Goal: Task Accomplishment & Management: Use online tool/utility

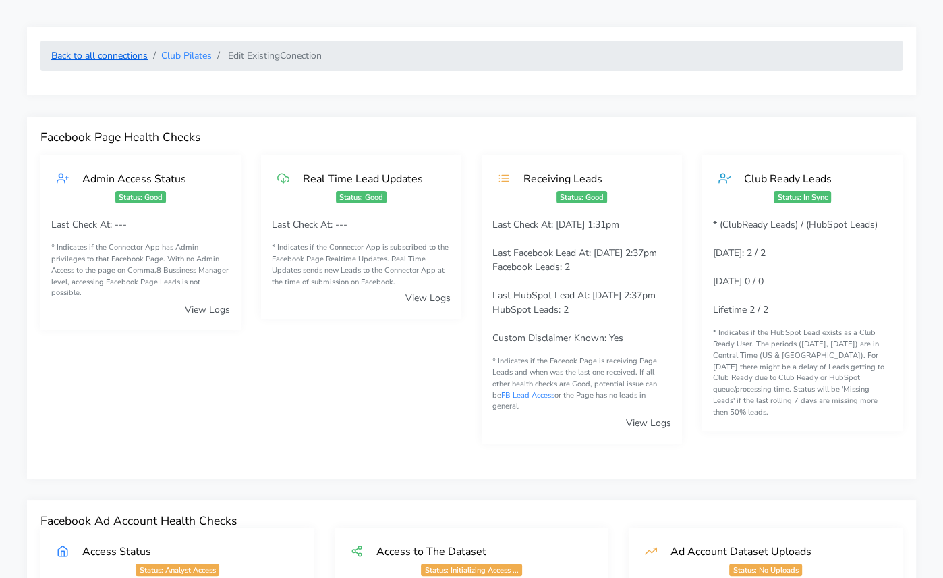
click at [103, 56] on link "Back to all connections" at bounding box center [99, 55] width 97 height 13
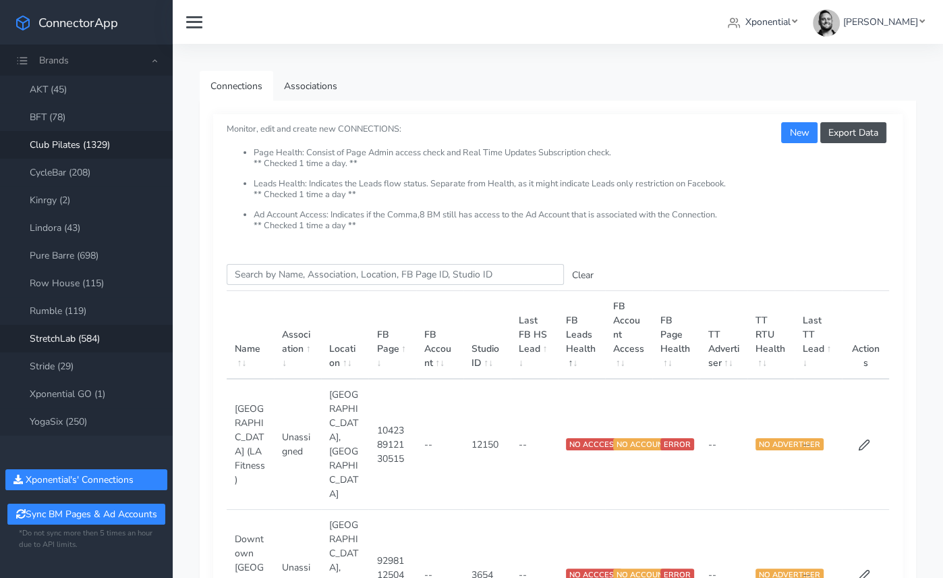
click at [71, 339] on link "StretchLab (584)" at bounding box center [86, 339] width 173 height 28
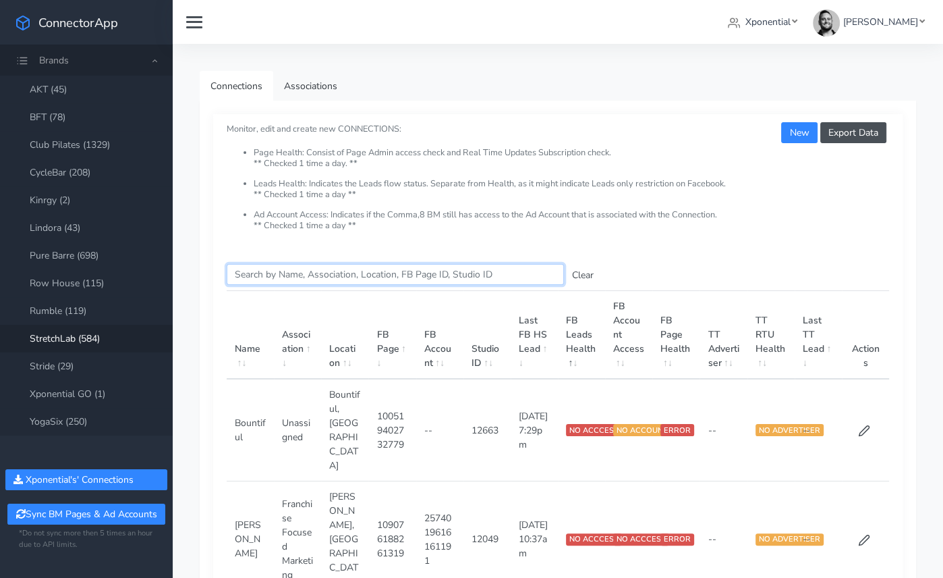
click at [273, 277] on input "Search this table" at bounding box center [395, 274] width 337 height 21
paste input "Sewickley"
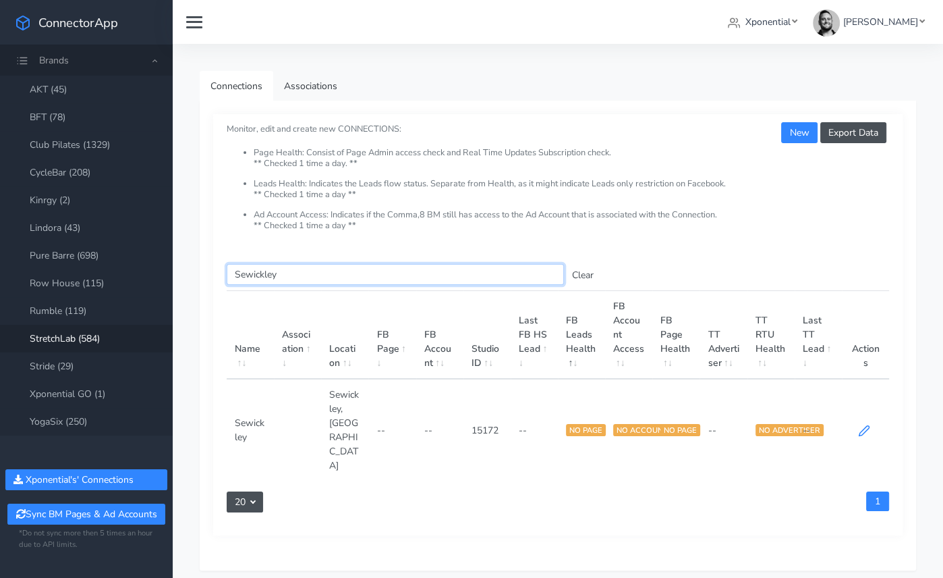
type input "Sewickley"
click at [866, 424] on icon at bounding box center [864, 430] width 12 height 12
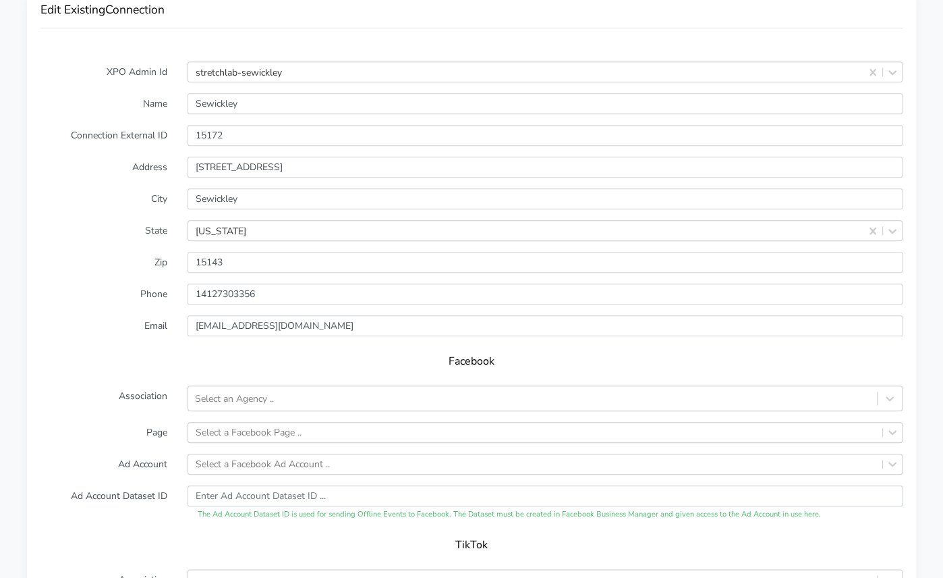
scroll to position [1115, 0]
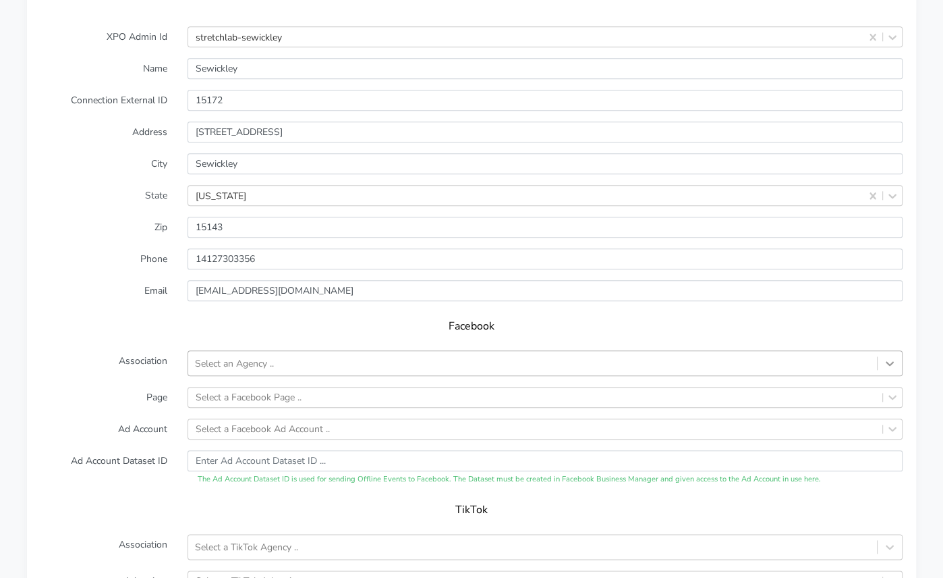
click at [887, 356] on icon at bounding box center [889, 362] width 13 height 13
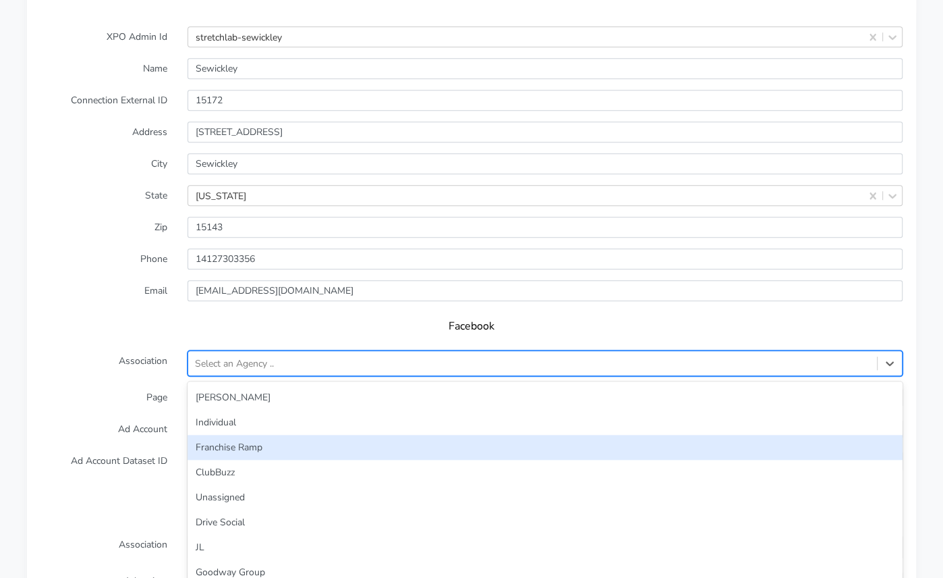
scroll to position [28, 0]
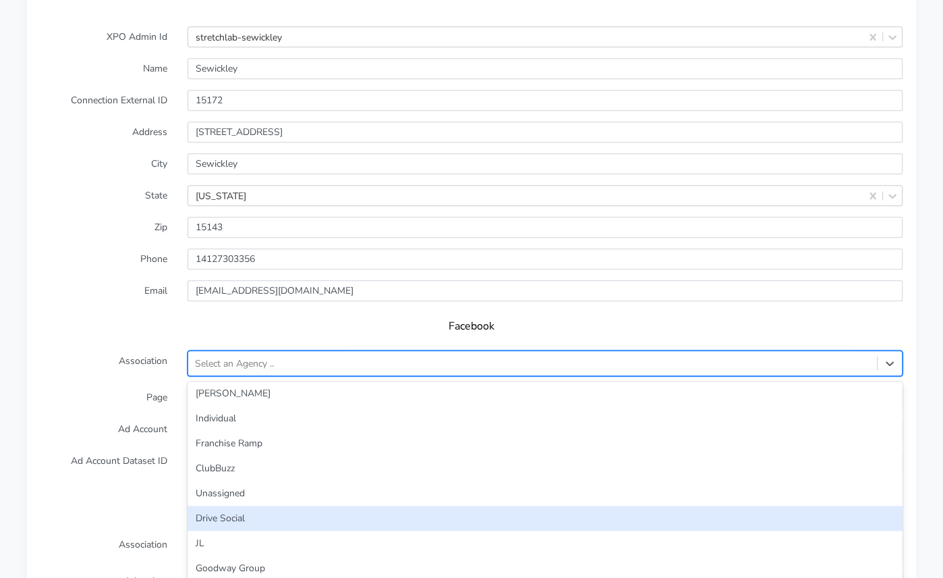
click at [435, 505] on div "Drive Social" at bounding box center [545, 517] width 715 height 25
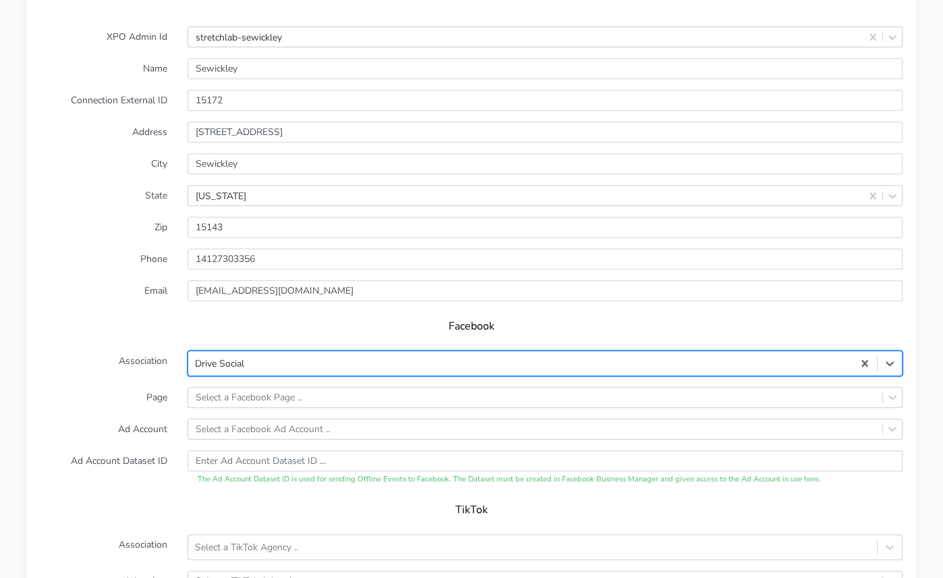
click at [112, 387] on label "Page" at bounding box center [103, 397] width 147 height 21
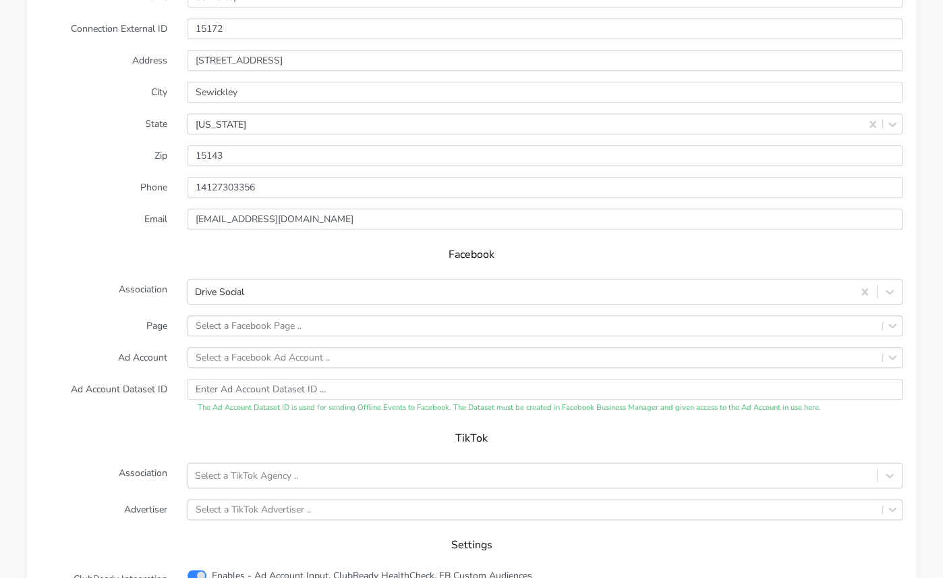
scroll to position [1202, 0]
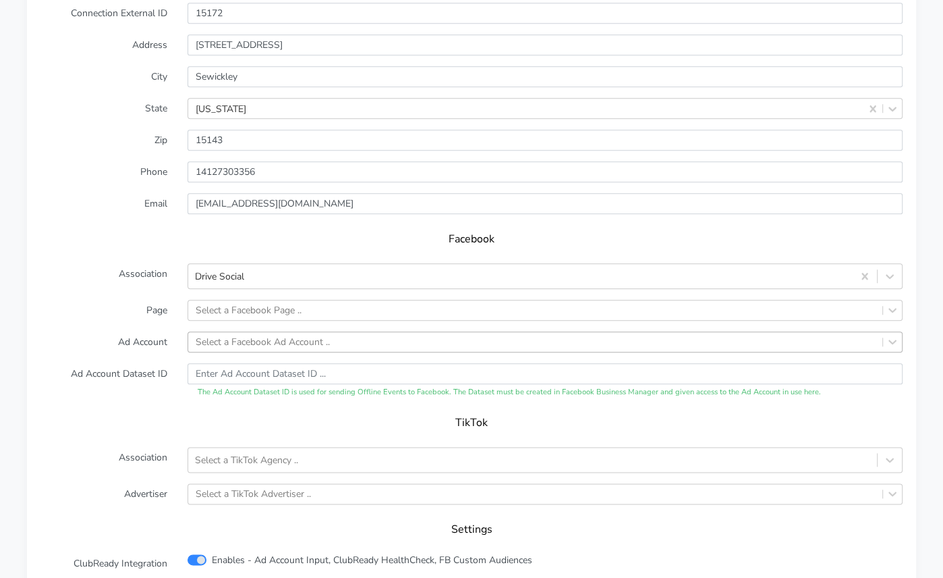
click at [258, 335] on div "Select a Facebook Ad Account .." at bounding box center [263, 342] width 134 height 14
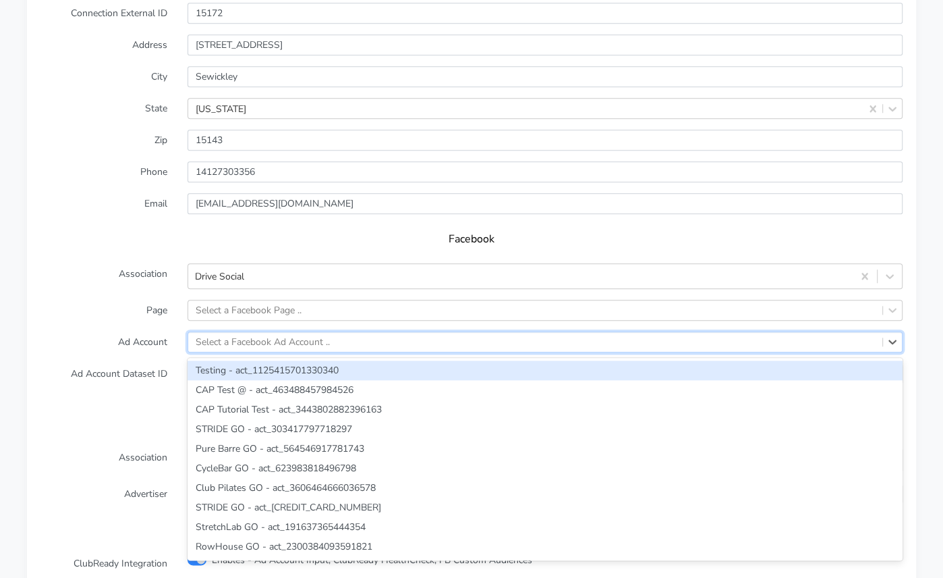
paste input "1694876307874735"
type input "1694876307874735"
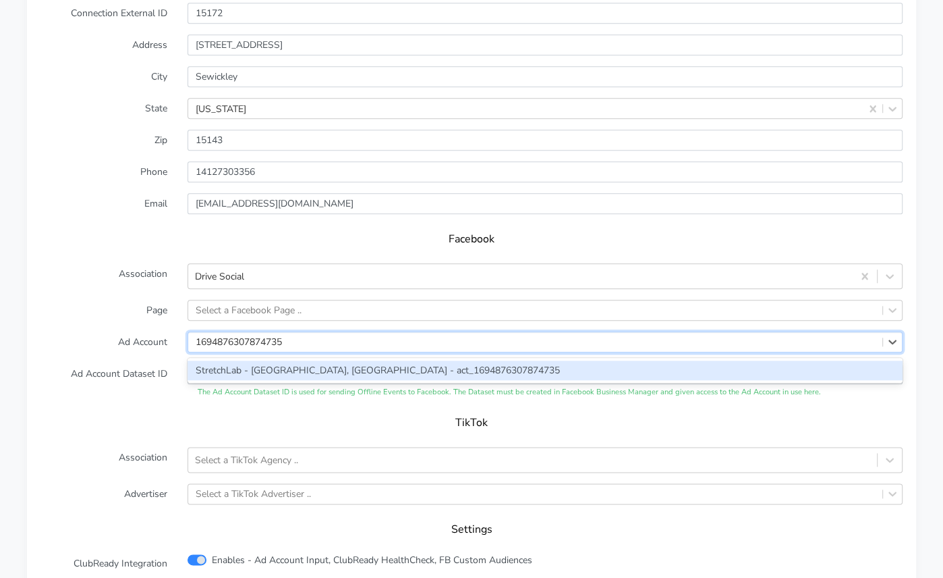
click at [251, 360] on div "StretchLab - [GEOGRAPHIC_DATA], [GEOGRAPHIC_DATA] - act_1694876307874735" at bounding box center [545, 370] width 715 height 20
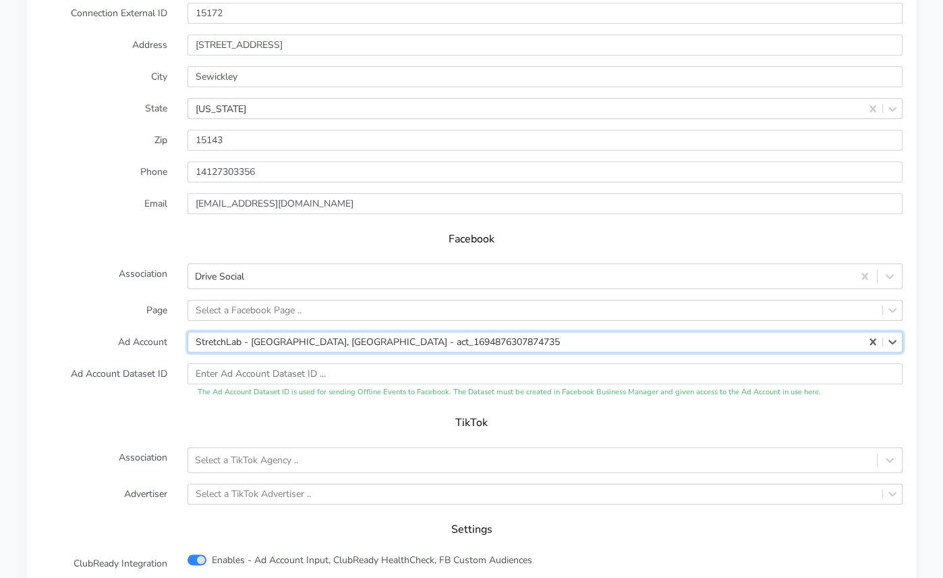
click at [135, 363] on label "Ad Account Dataset ID" at bounding box center [103, 380] width 147 height 35
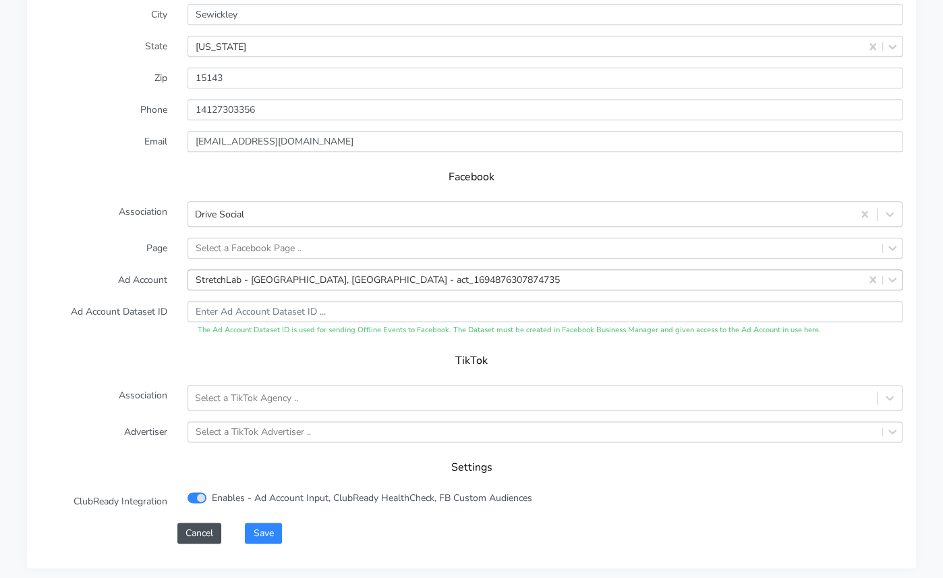
scroll to position [1273, 0]
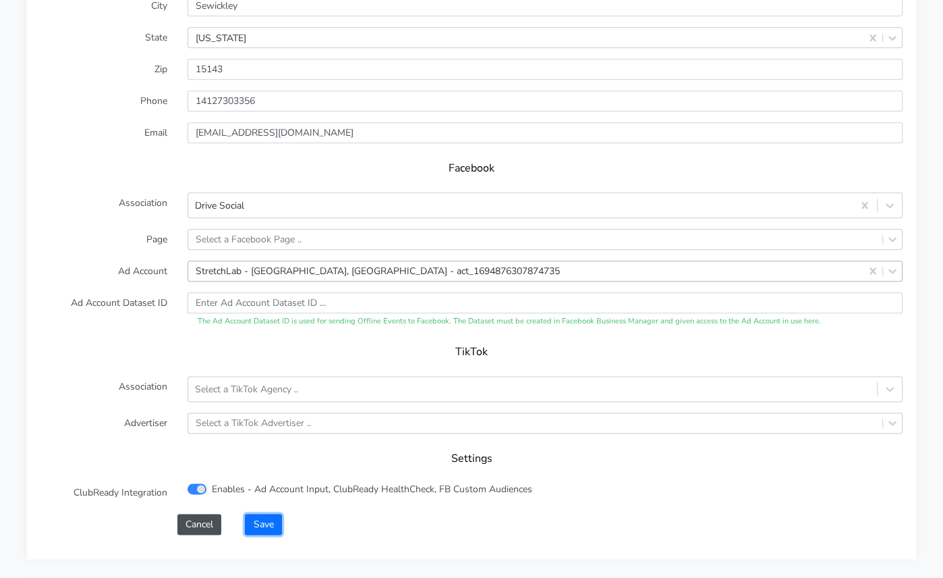
click at [267, 514] on button "Save" at bounding box center [263, 524] width 36 height 21
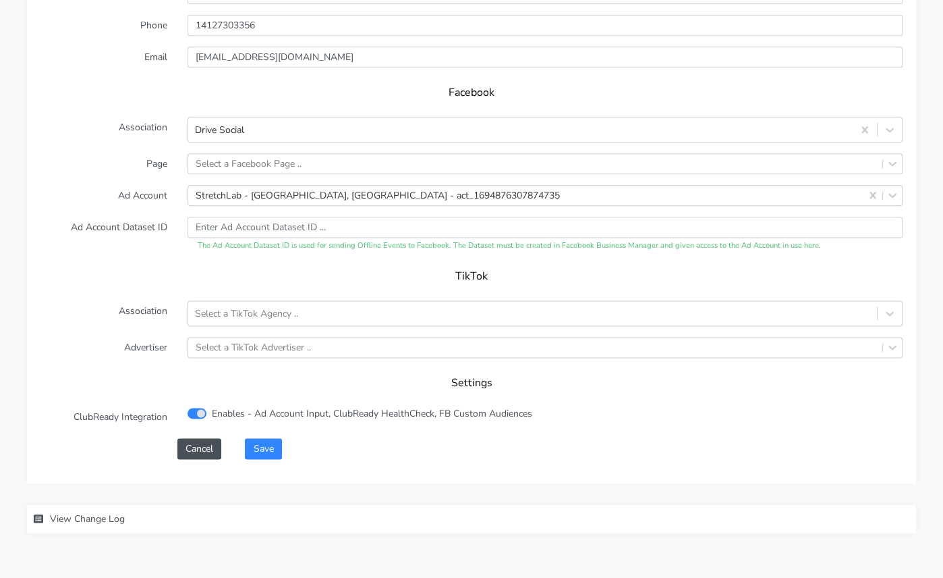
scroll to position [1379, 0]
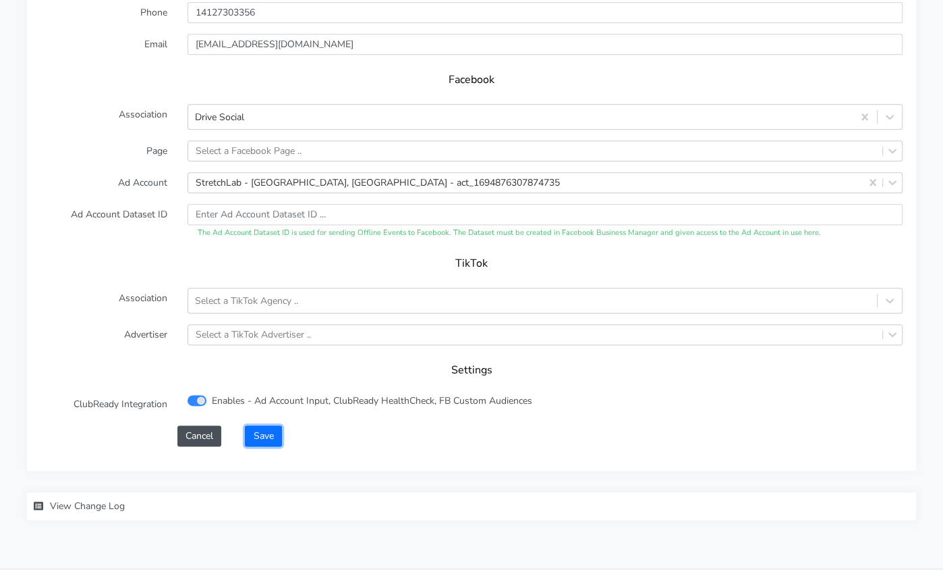
click at [261, 425] on button "Save" at bounding box center [263, 435] width 36 height 21
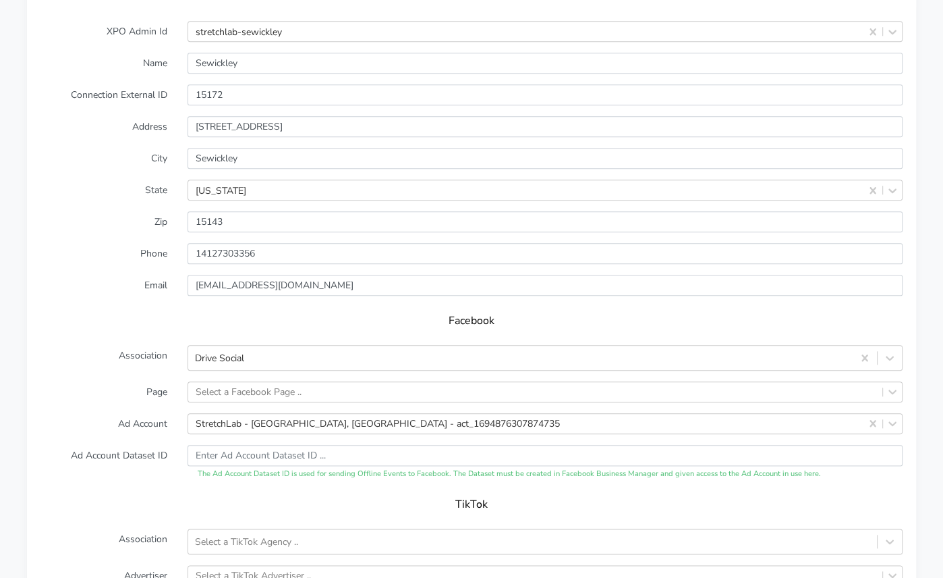
scroll to position [1134, 0]
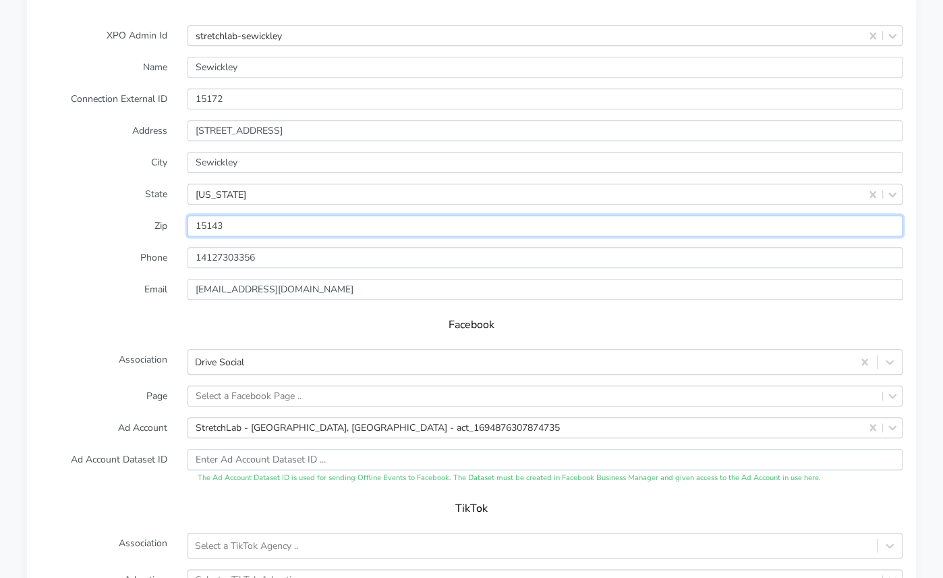
drag, startPoint x: 220, startPoint y: 199, endPoint x: 169, endPoint y: 195, distance: 50.8
click at [169, 215] on div "Zip" at bounding box center [471, 225] width 883 height 21
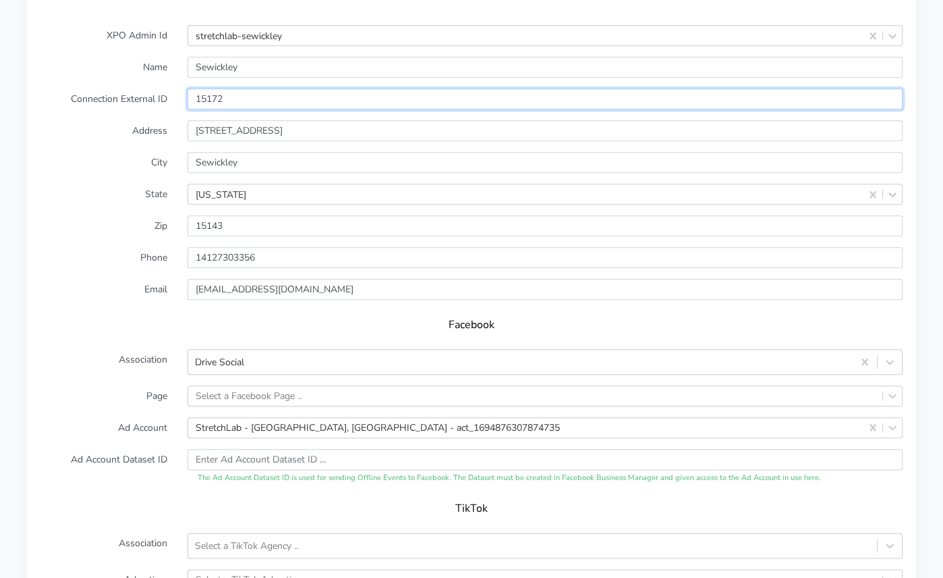
drag, startPoint x: 227, startPoint y: 74, endPoint x: 161, endPoint y: 86, distance: 67.4
click at [180, 88] on div "15172" at bounding box center [545, 98] width 736 height 21
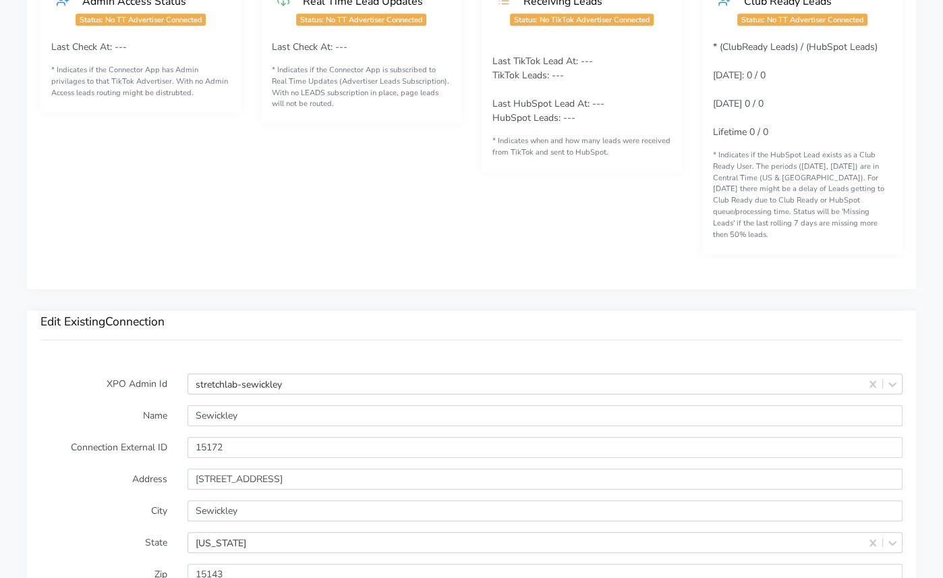
scroll to position [771, 0]
